Goal: Transaction & Acquisition: Purchase product/service

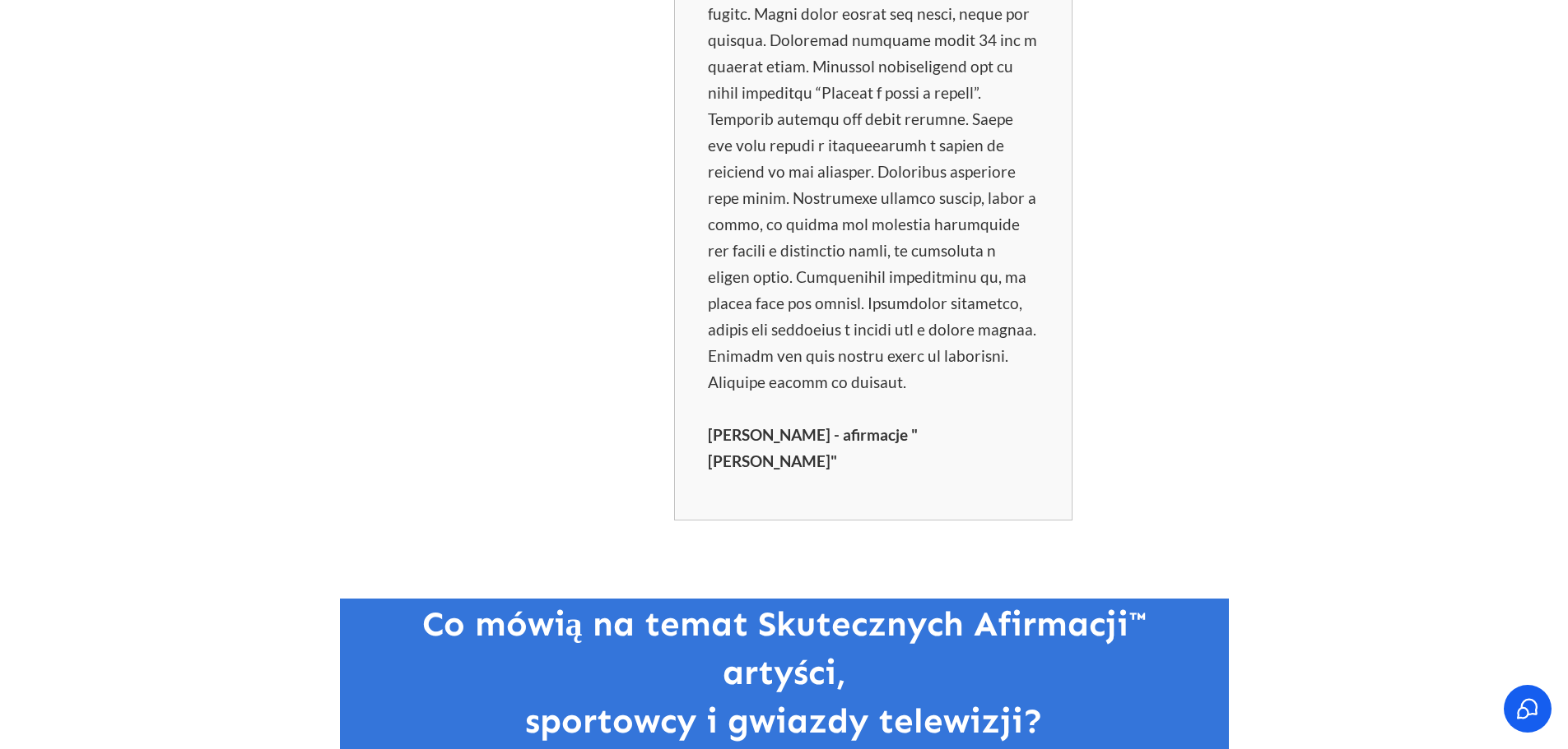
scroll to position [1069, 0]
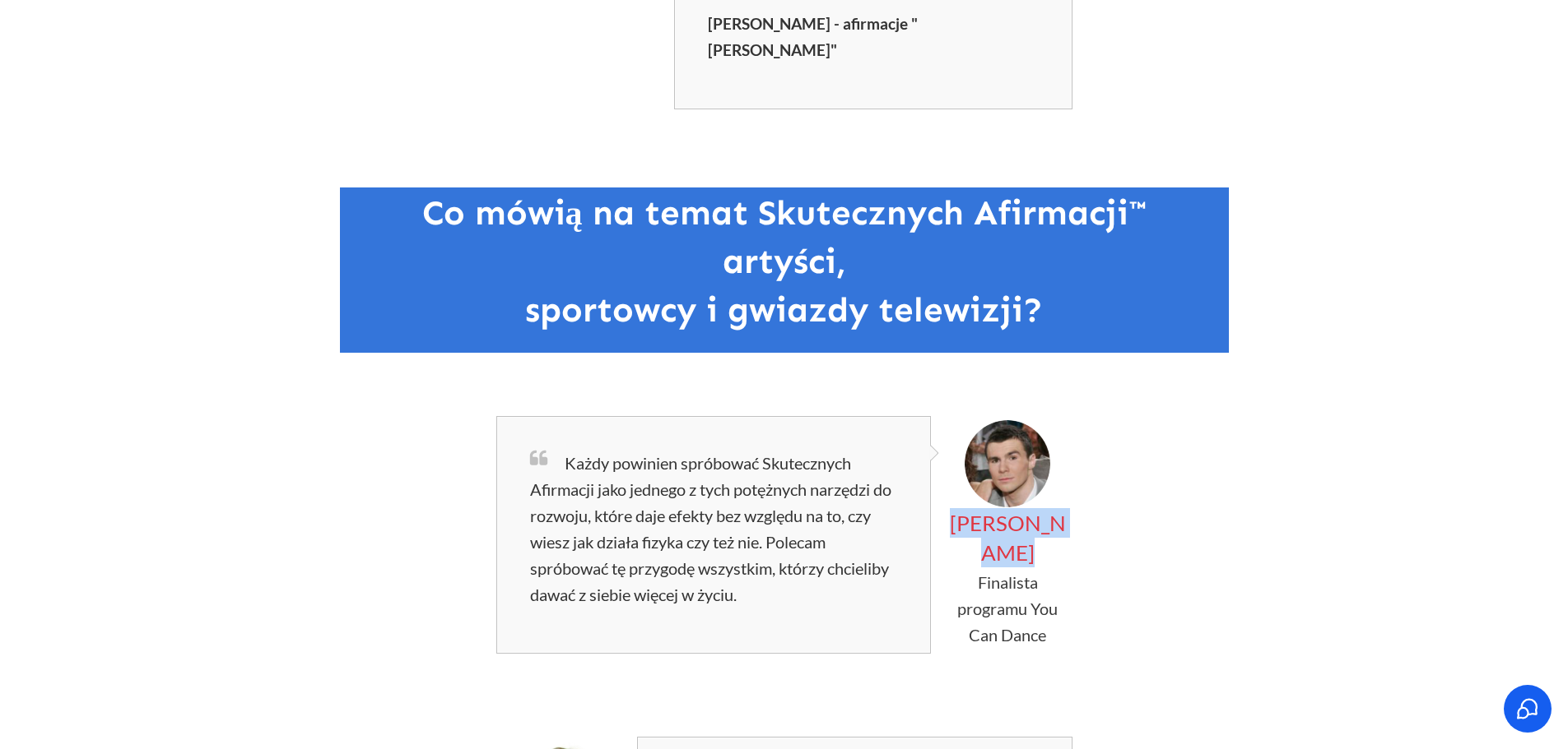
drag, startPoint x: 1059, startPoint y: 540, endPoint x: 982, endPoint y: 492, distance: 90.7
click at [982, 508] on p "[PERSON_NAME]" at bounding box center [1007, 538] width 128 height 59
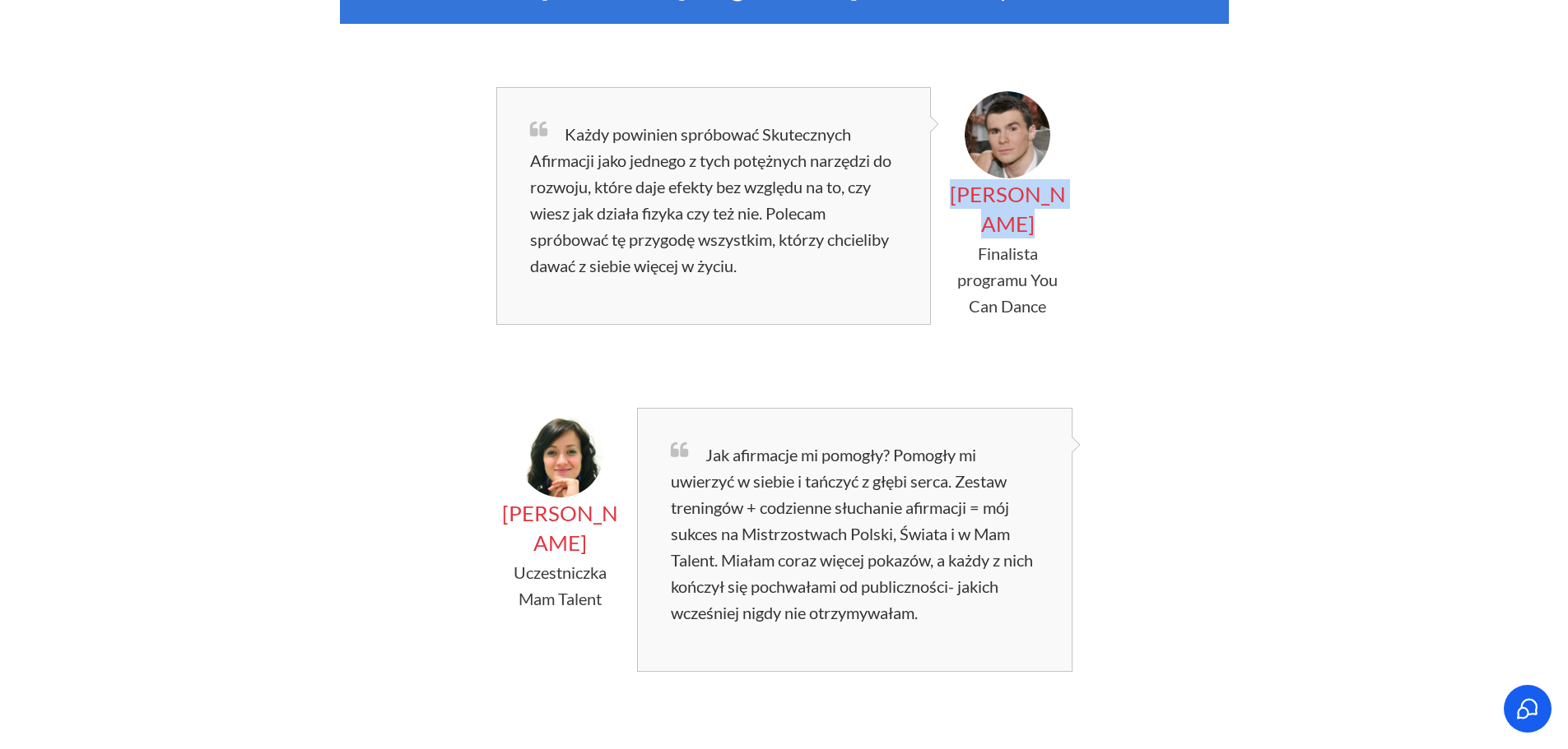
scroll to position [1480, 0]
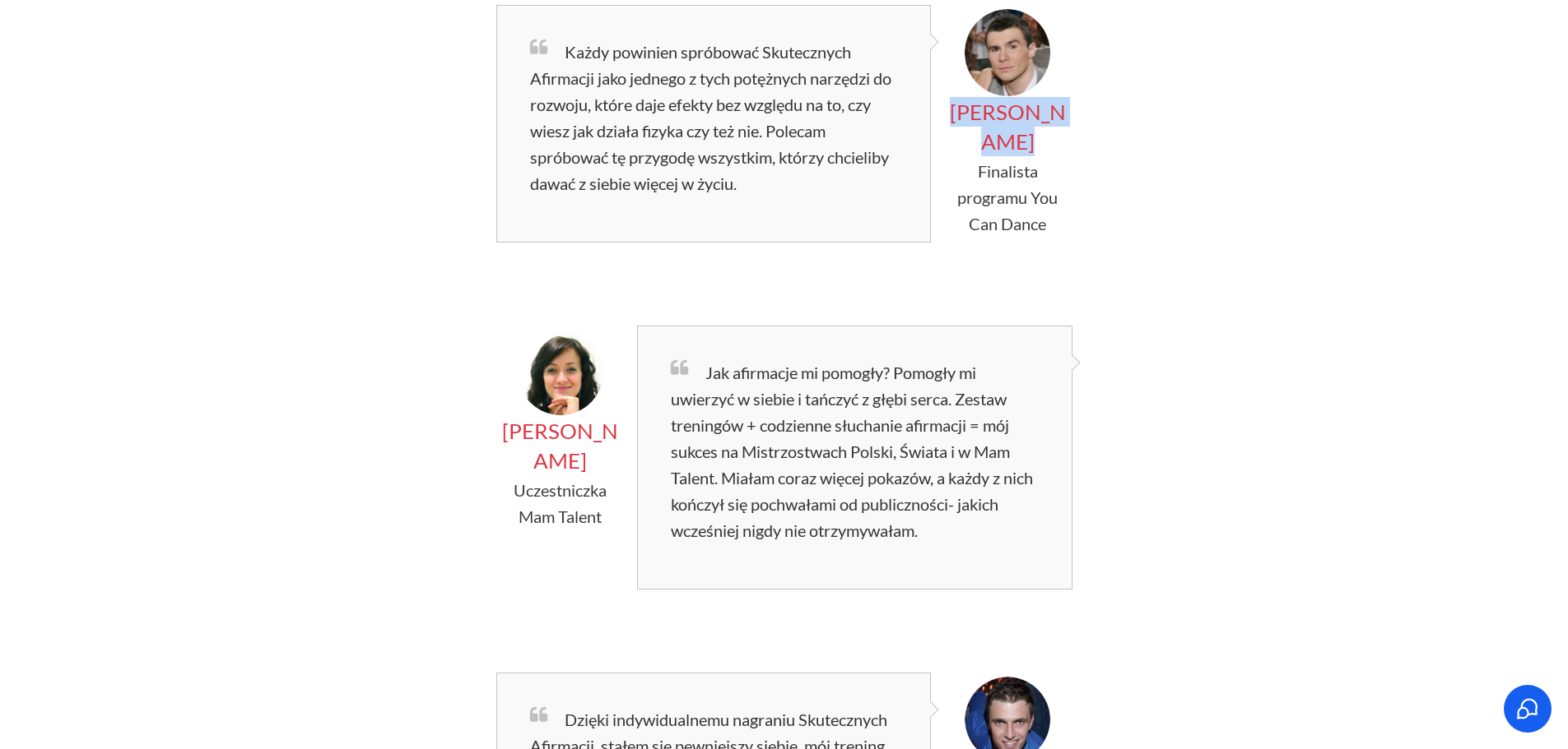
drag, startPoint x: 598, startPoint y: 439, endPoint x: 561, endPoint y: 421, distance: 41.1
click at [561, 421] on p "[PERSON_NAME]" at bounding box center [560, 446] width 128 height 59
drag, startPoint x: 527, startPoint y: 400, endPoint x: 598, endPoint y: 436, distance: 79.6
click at [598, 436] on p "[PERSON_NAME]" at bounding box center [560, 446] width 128 height 59
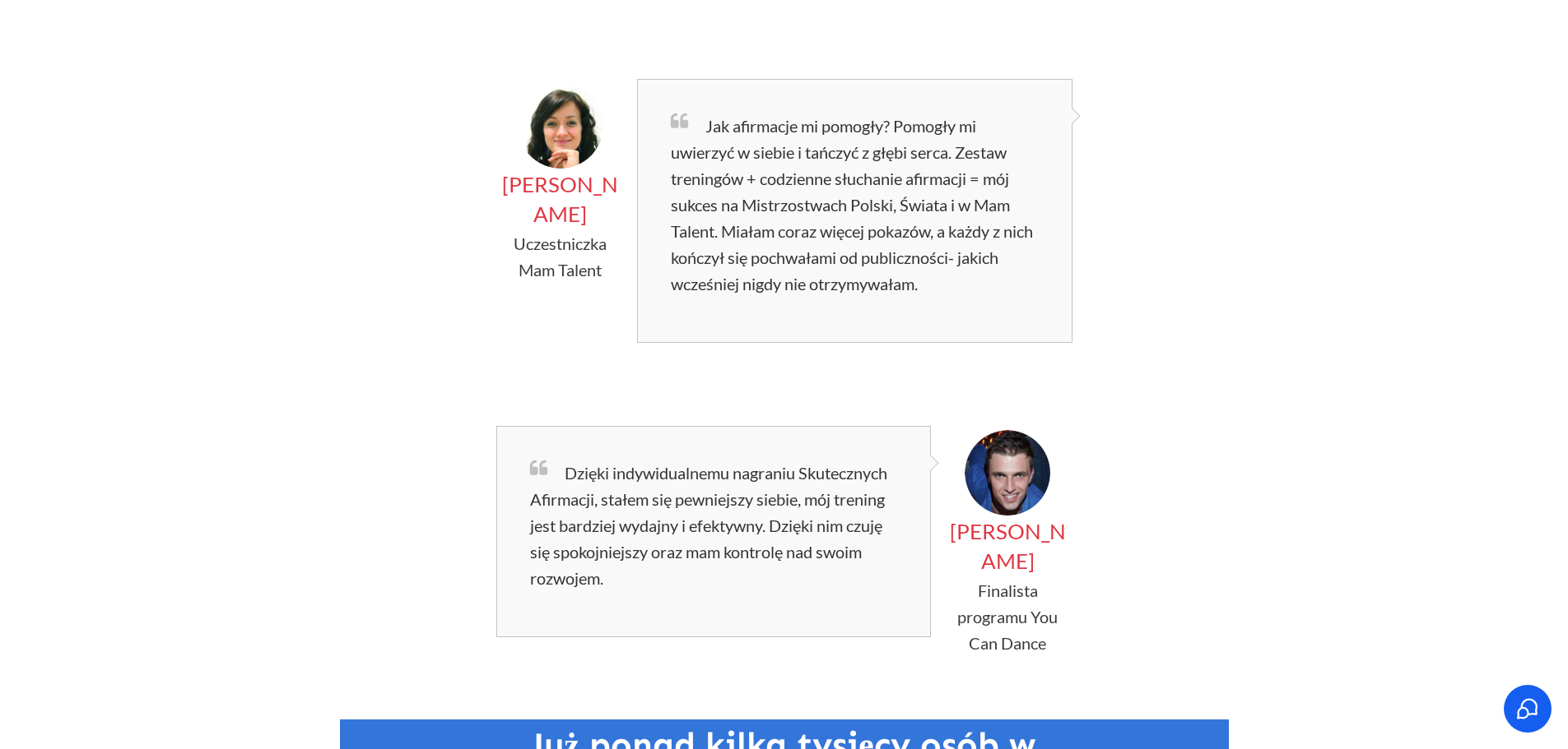
scroll to position [1810, 0]
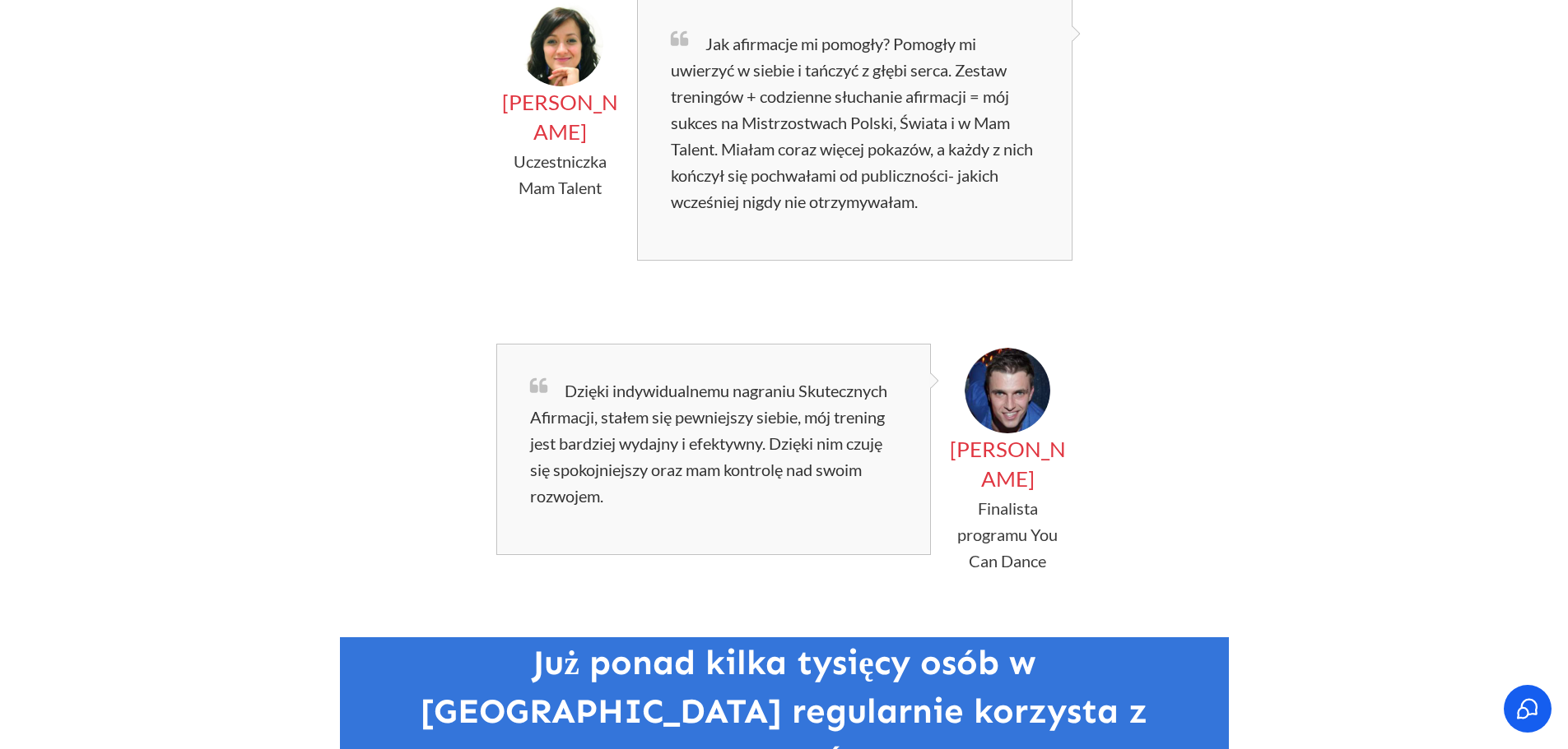
drag, startPoint x: 1048, startPoint y: 451, endPoint x: 977, endPoint y: 426, distance: 75.3
click at [977, 434] on p "[PERSON_NAME]" at bounding box center [1007, 464] width 128 height 59
click at [366, 361] on div "[PERSON_NAME] Finalista programu You Can Dance Każdy powinien spróbować Skutecz…" at bounding box center [784, 125] width 854 height 941
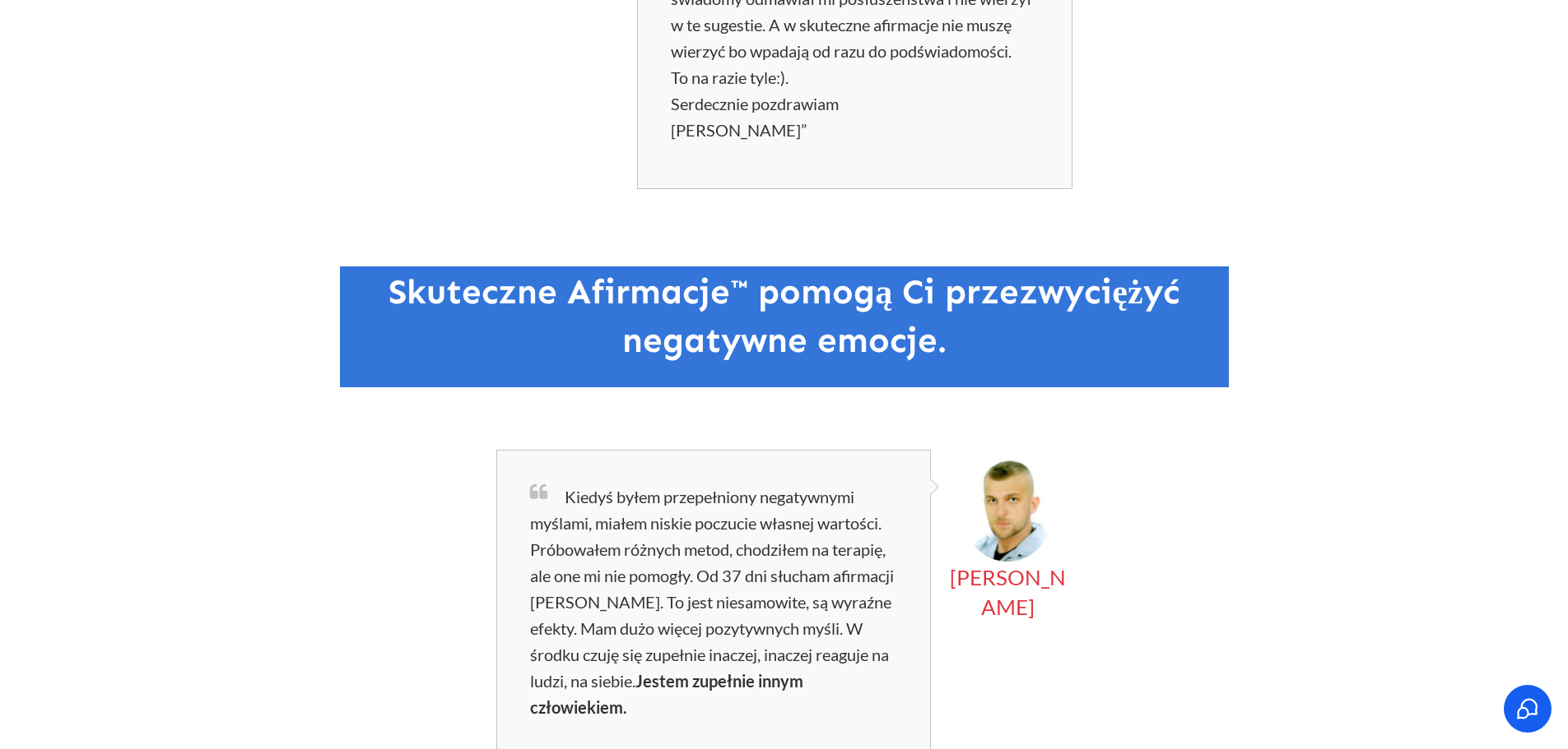
scroll to position [5100, 0]
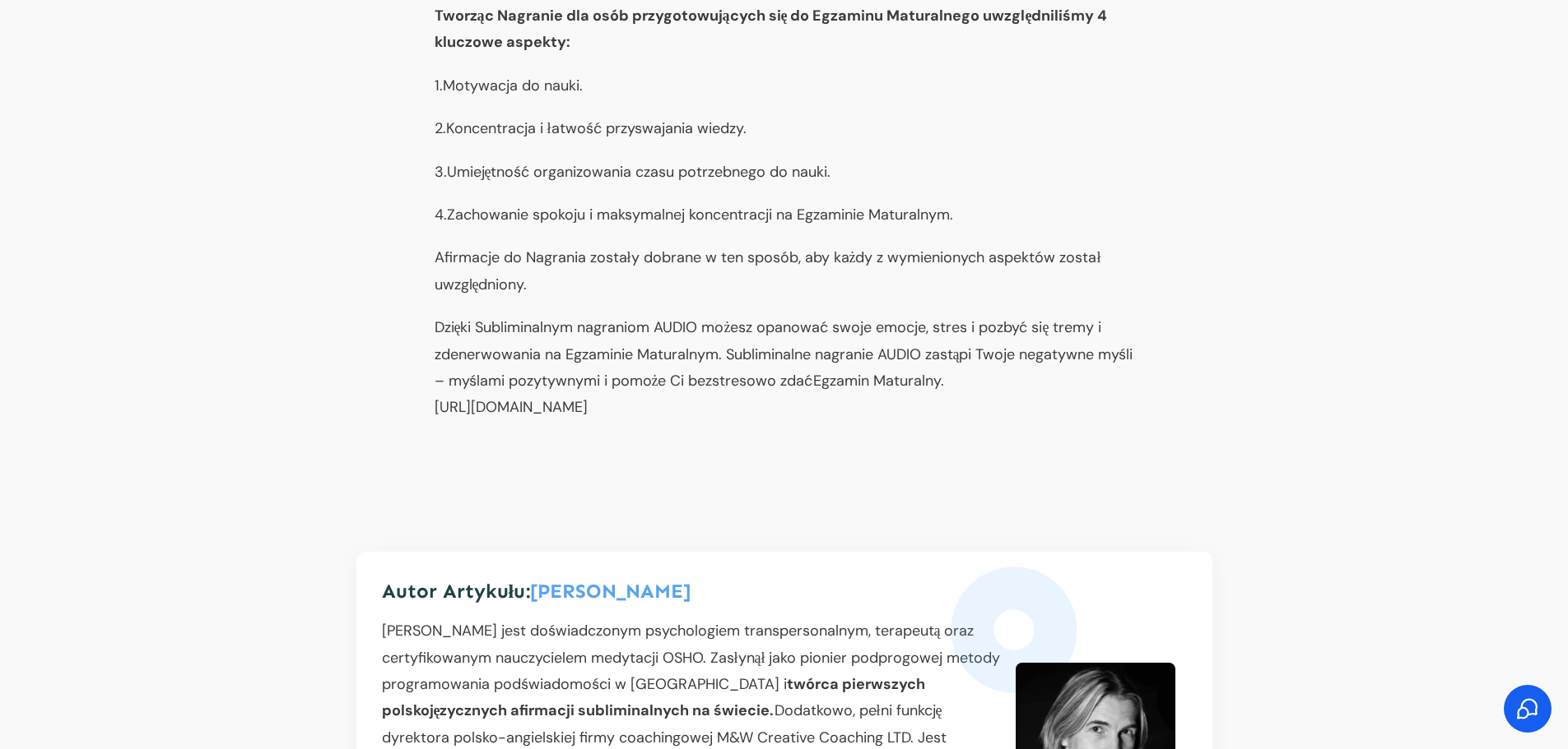
scroll to position [1964, 0]
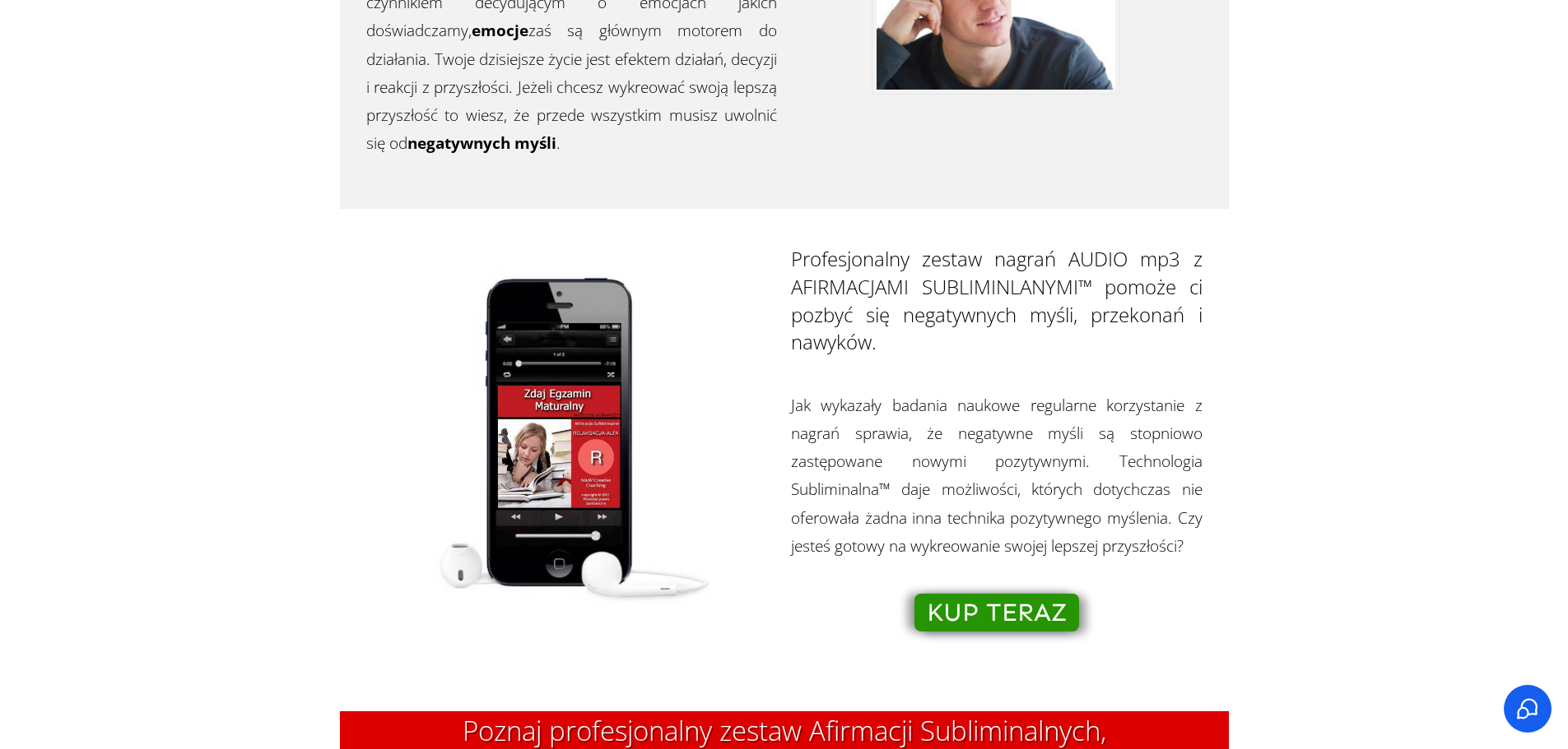
scroll to position [1152, 0]
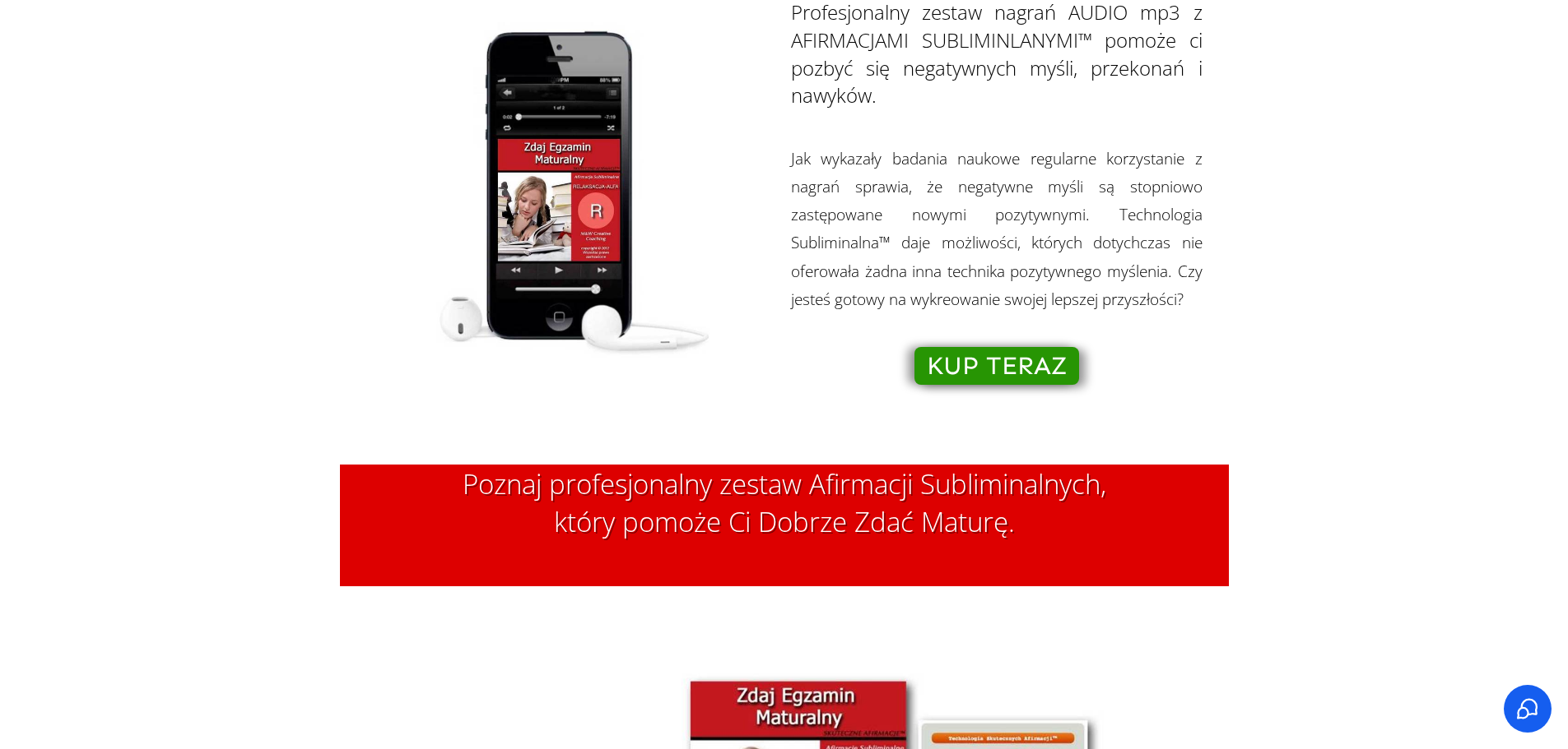
click at [983, 365] on span "KUP TERAZ" at bounding box center [997, 366] width 140 height 18
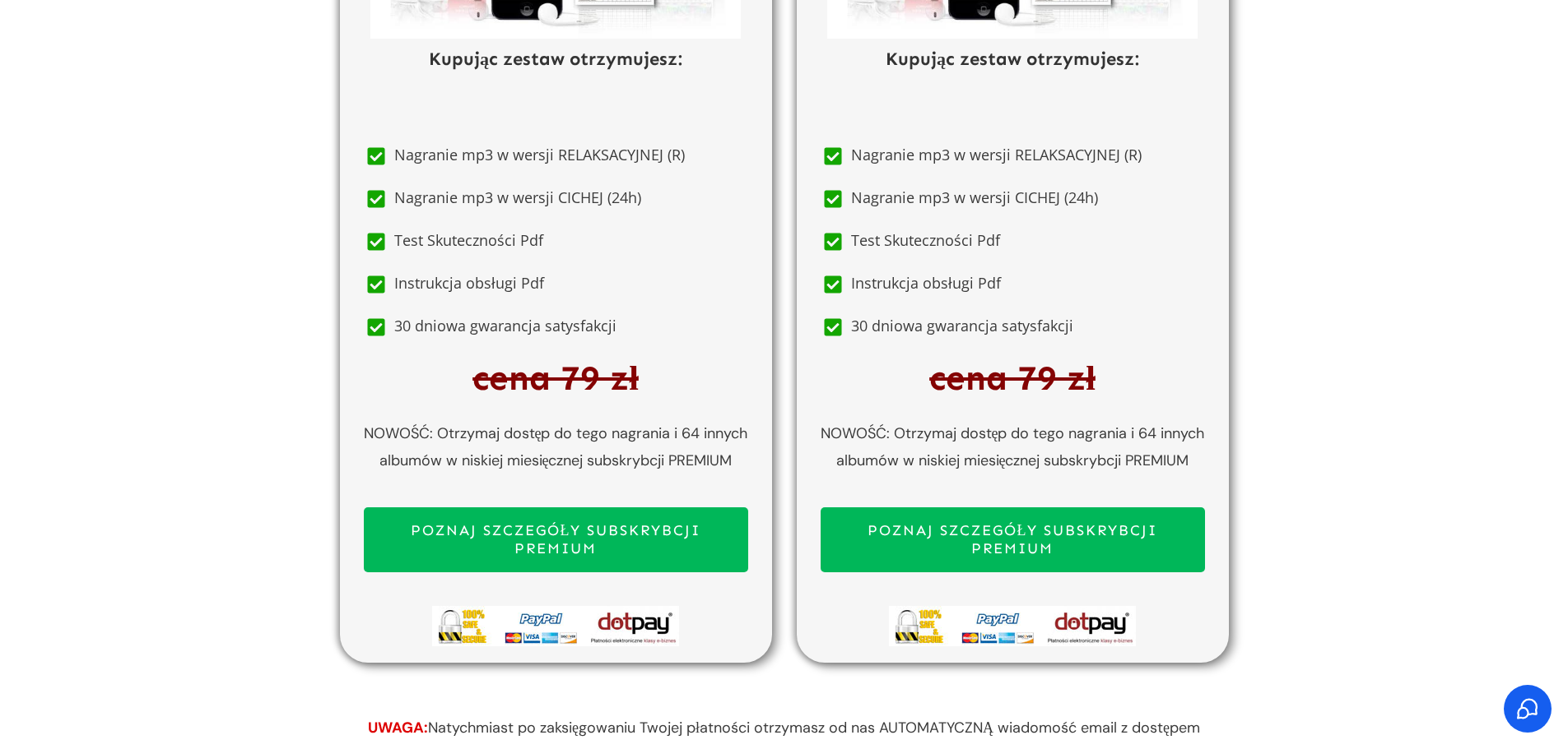
scroll to position [8761, 0]
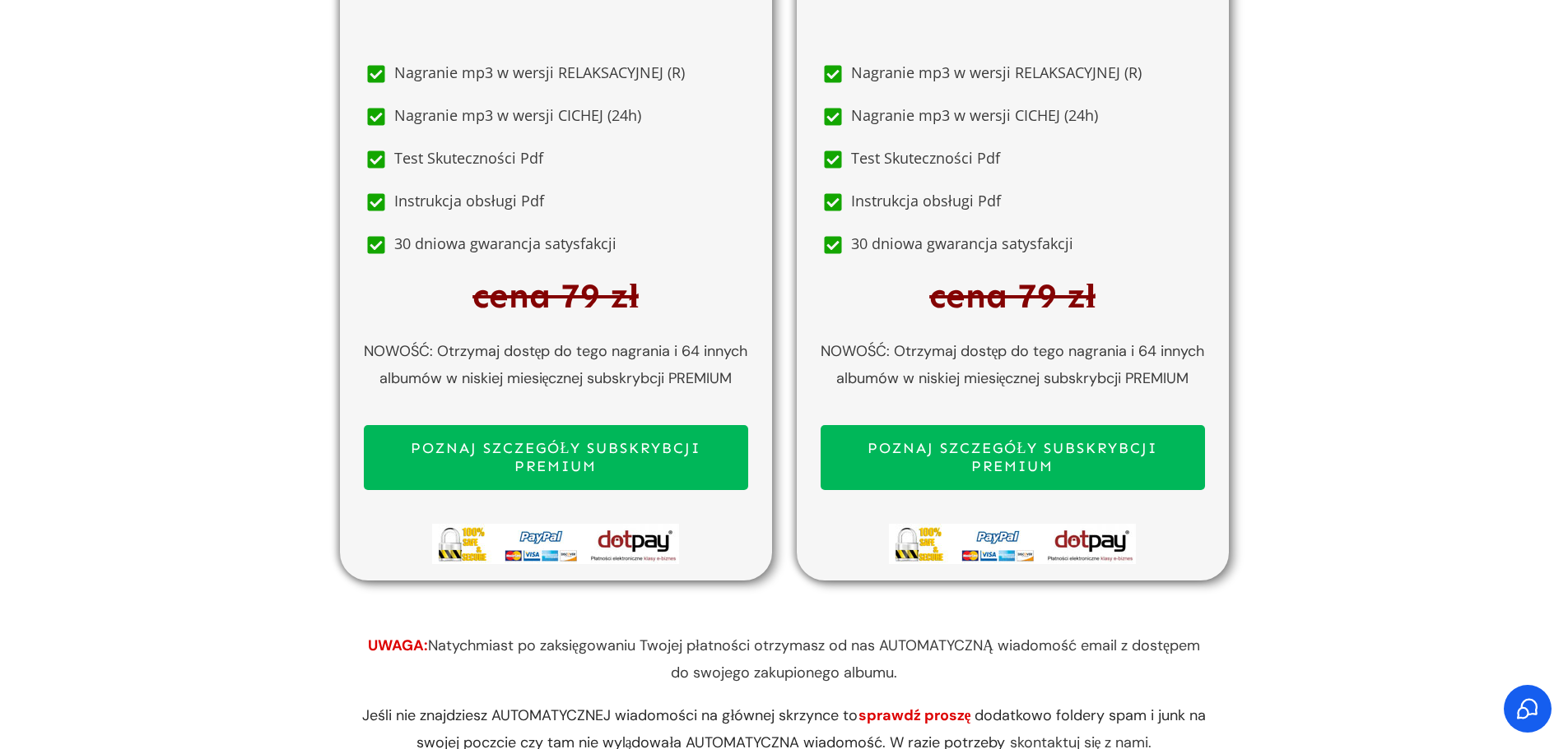
click at [1058, 461] on span "POZNAJ SZCZEGÓŁY SUBSKRYBCJI PREMIUM" at bounding box center [1013, 458] width 355 height 35
